Goal: Navigation & Orientation: Find specific page/section

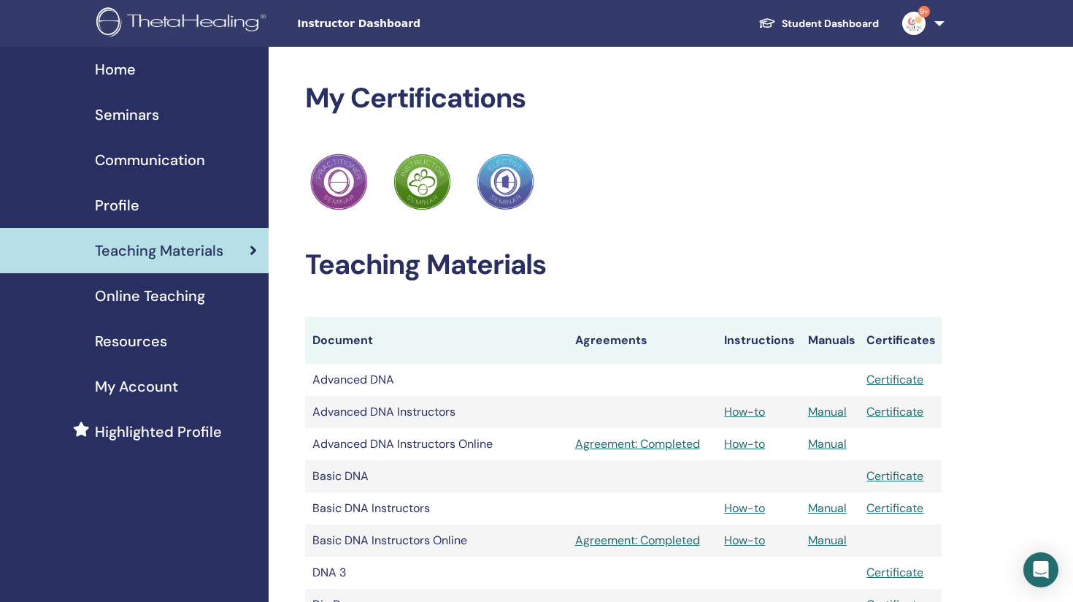
click at [144, 112] on span "Seminars" at bounding box center [127, 115] width 64 height 22
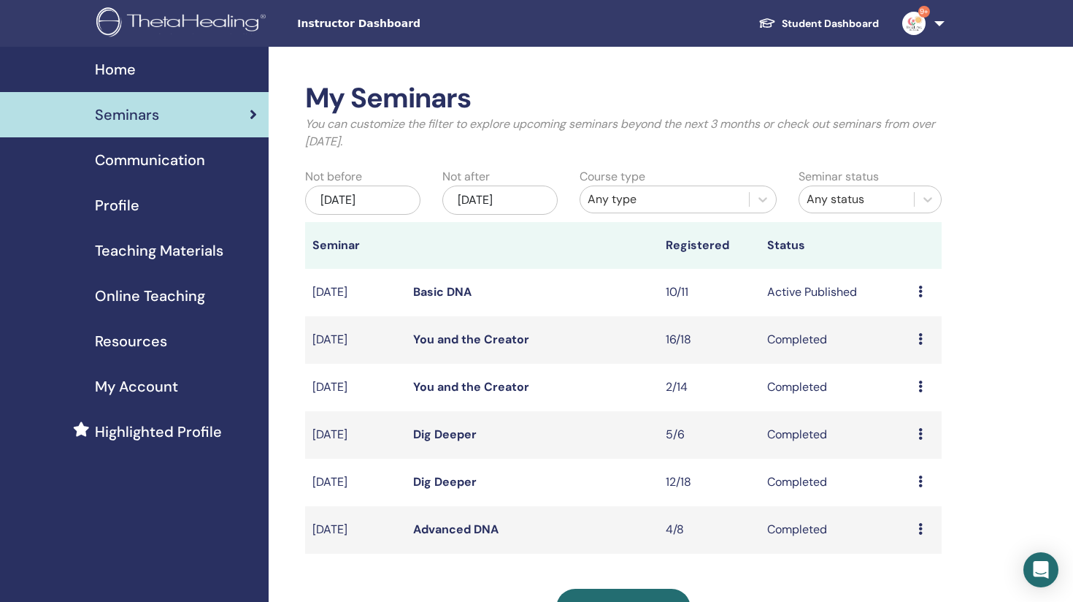
click at [145, 201] on div "Profile" at bounding box center [134, 205] width 245 height 22
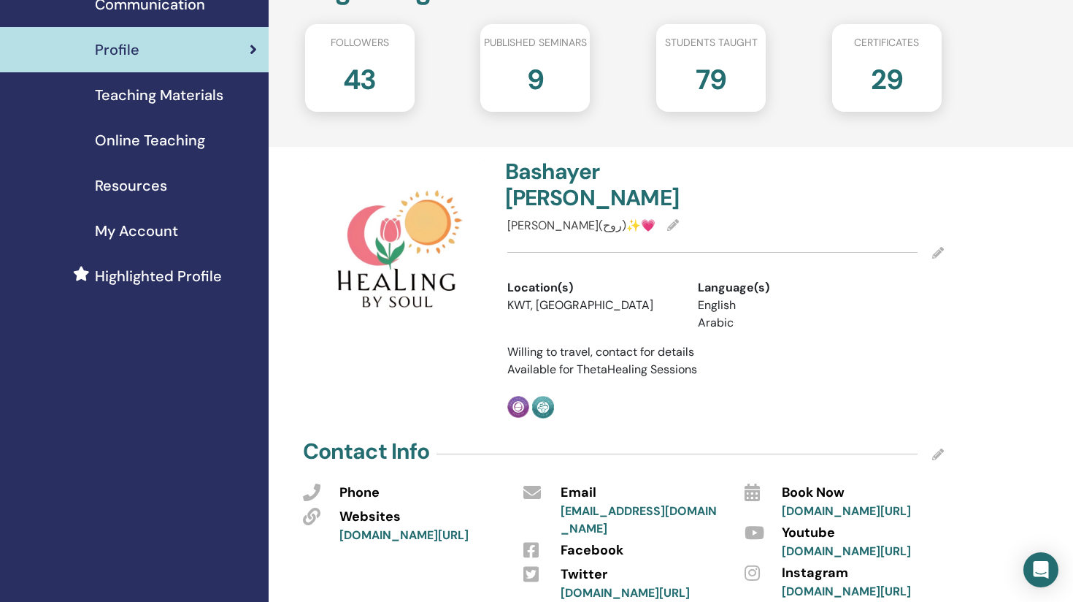
scroll to position [157, 0]
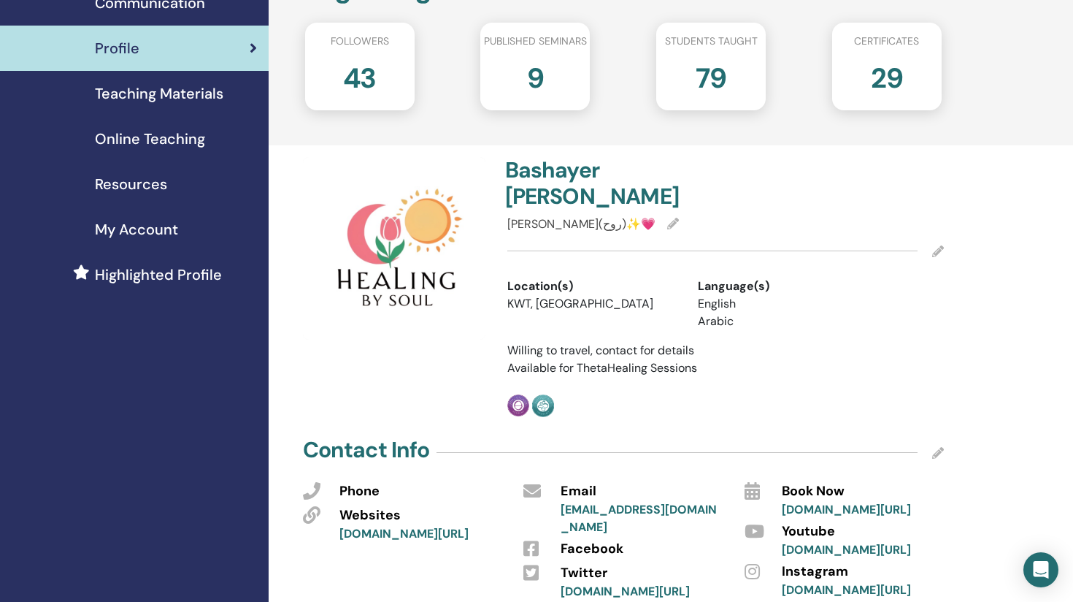
click at [189, 274] on span "Highlighted Profile" at bounding box center [158, 275] width 127 height 22
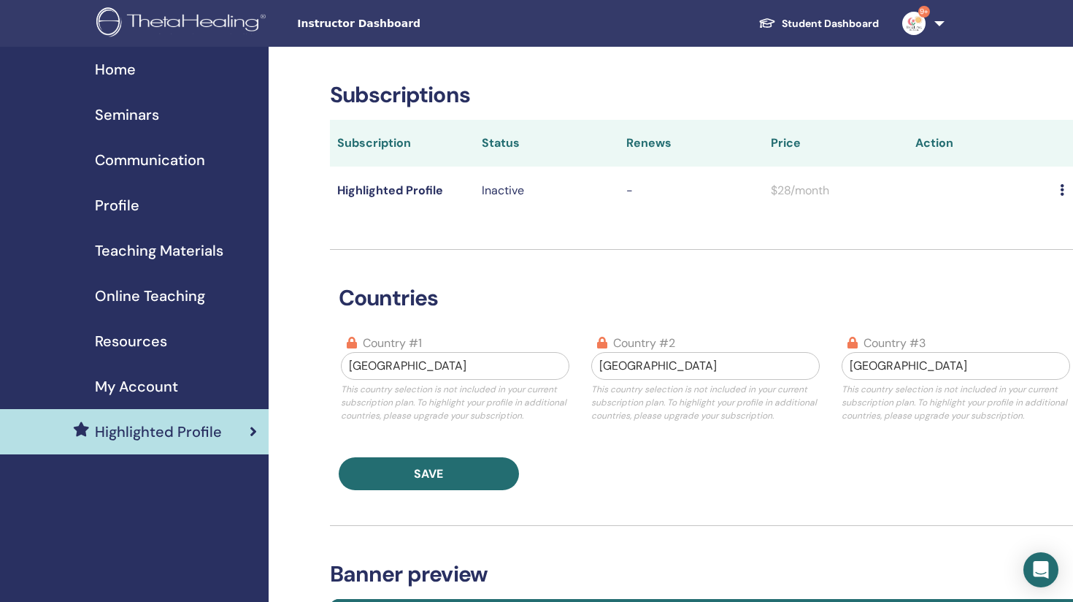
click at [124, 67] on span "Home" at bounding box center [115, 69] width 41 height 22
